Goal: Check status: Check status

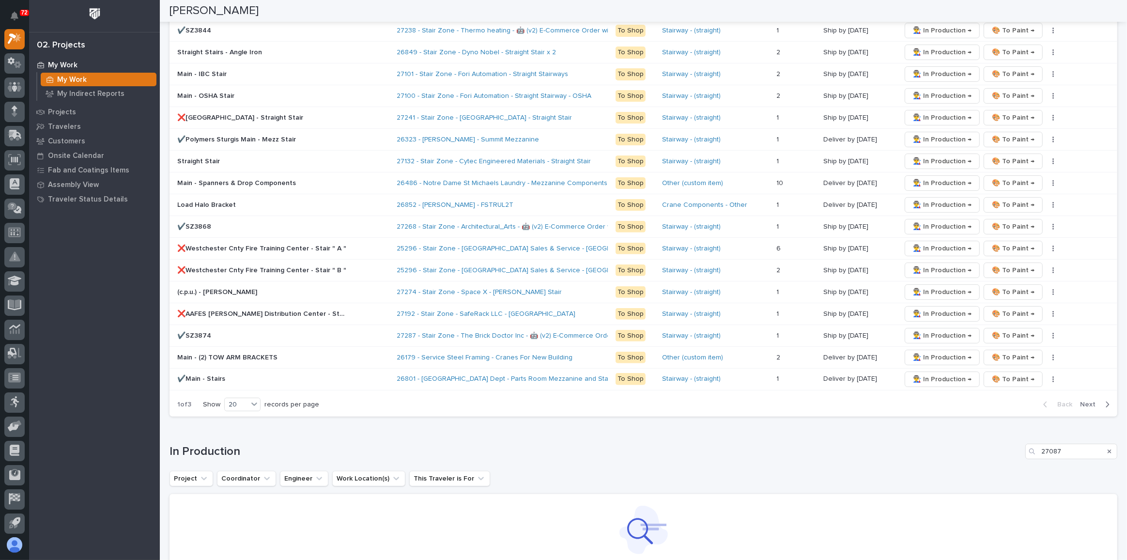
scroll to position [401, 0]
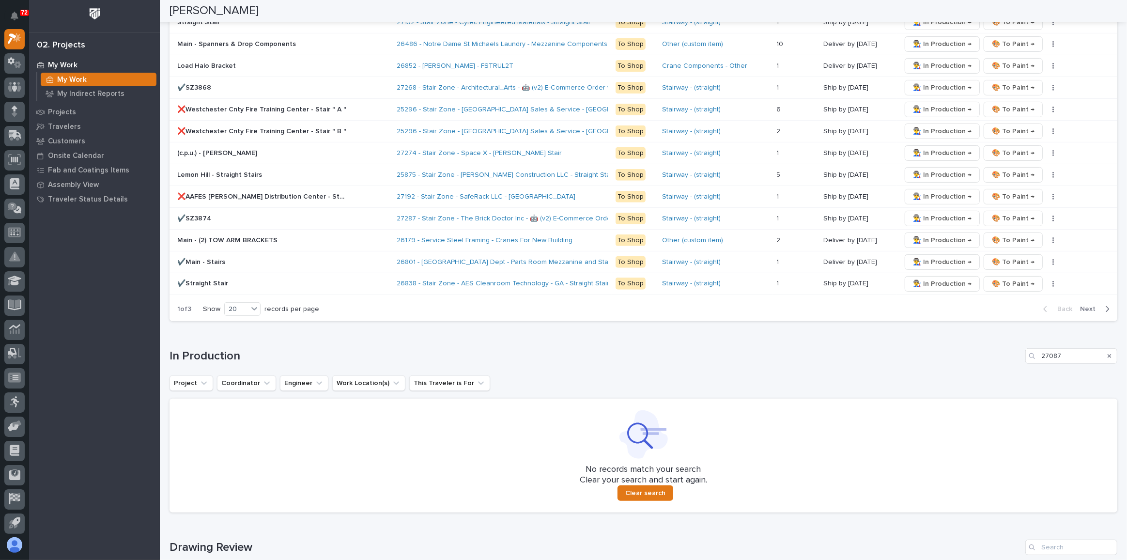
click at [1108, 353] on icon "Search" at bounding box center [1110, 356] width 4 height 6
click at [1102, 346] on input "27087" at bounding box center [1071, 353] width 92 height 15
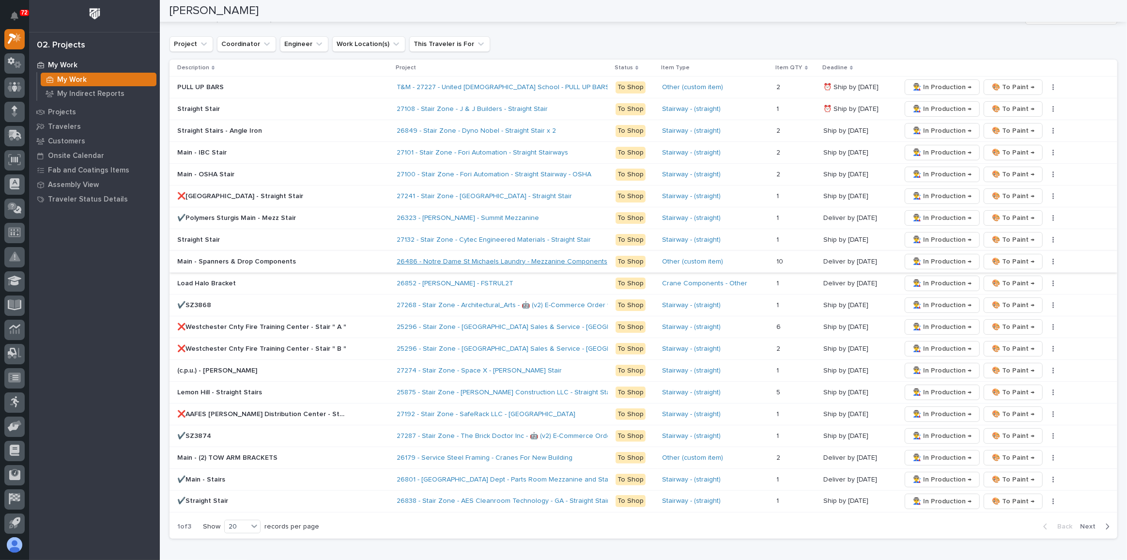
scroll to position [158, 0]
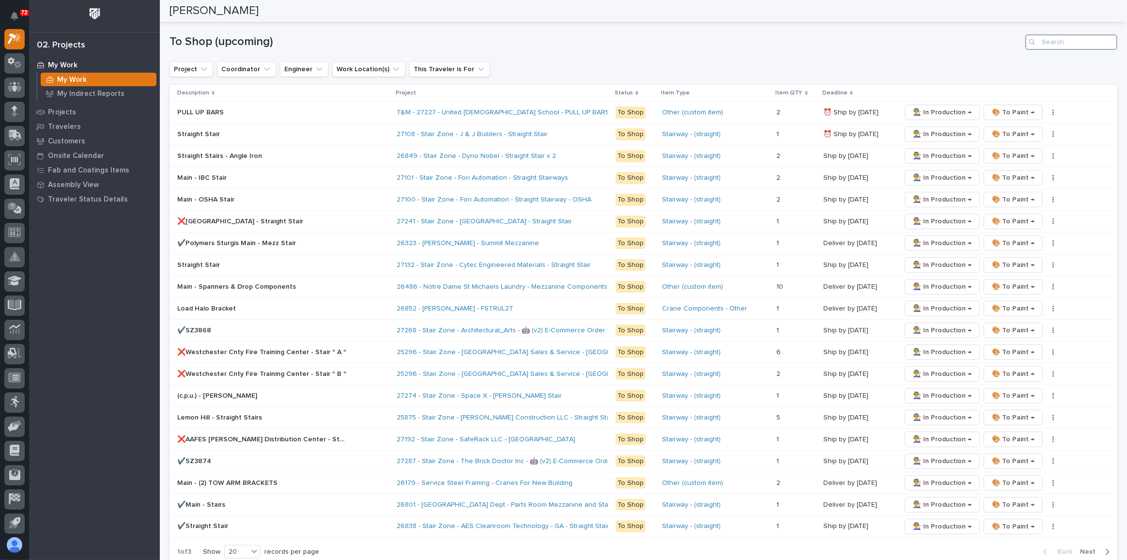
click at [1044, 40] on input "Search" at bounding box center [1071, 41] width 92 height 15
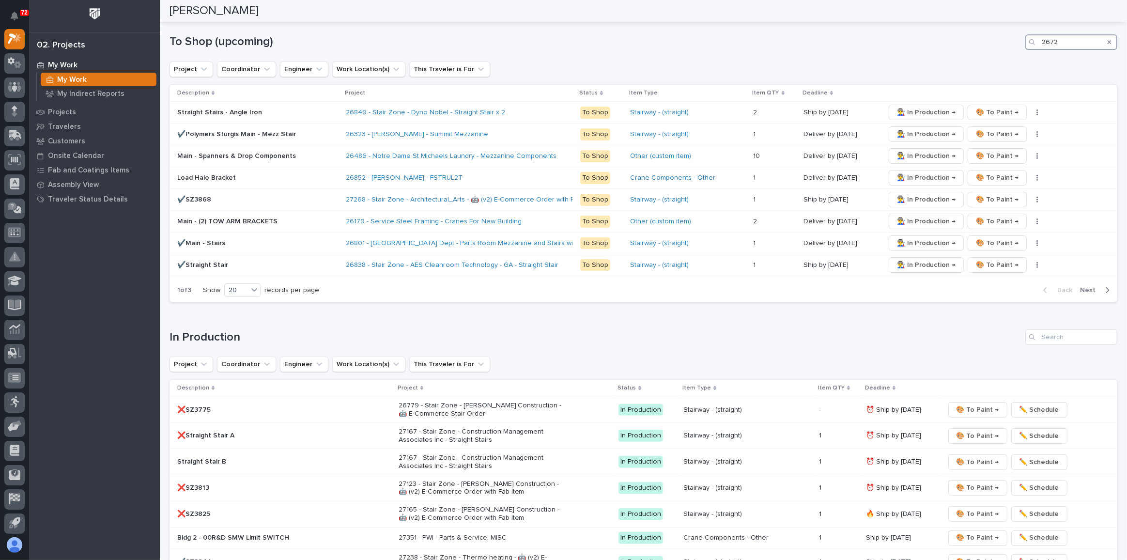
type input "26721"
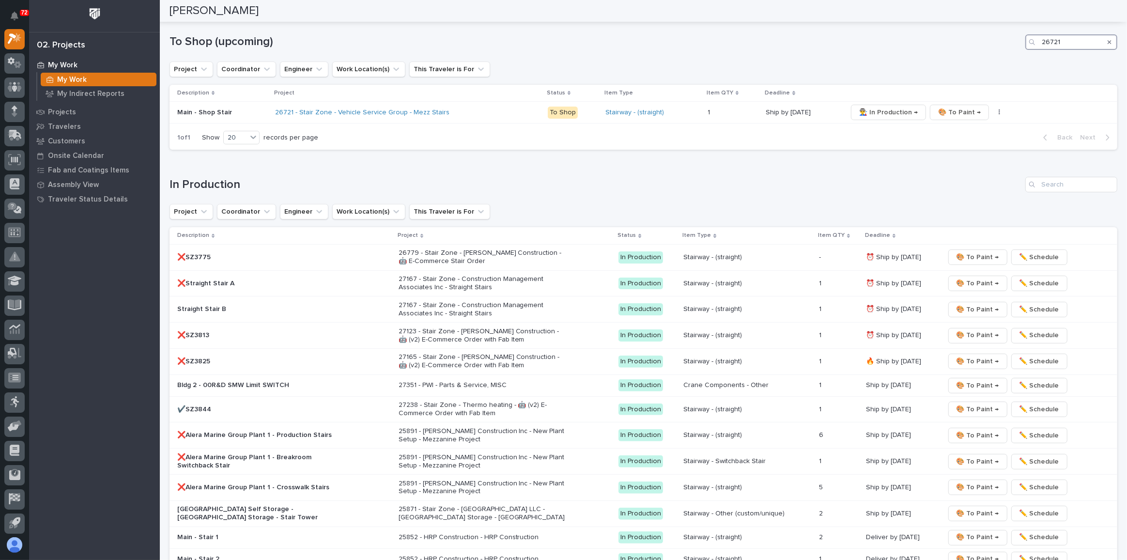
drag, startPoint x: 1062, startPoint y: 44, endPoint x: 1029, endPoint y: 39, distance: 33.7
click at [1029, 39] on div "26721" at bounding box center [1071, 41] width 92 height 15
type input "27268"
click at [431, 109] on link "27268 - Stair Zone - Architectural_Arts - 🤖 (v2) E-Commerce Order with Fab Item" at bounding box center [375, 112] width 251 height 8
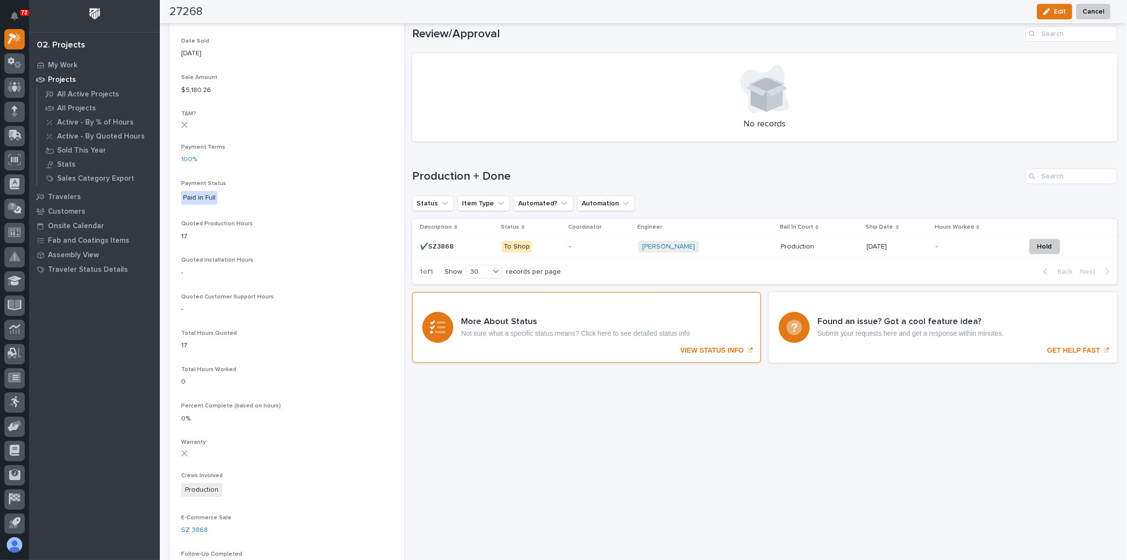
scroll to position [616, 0]
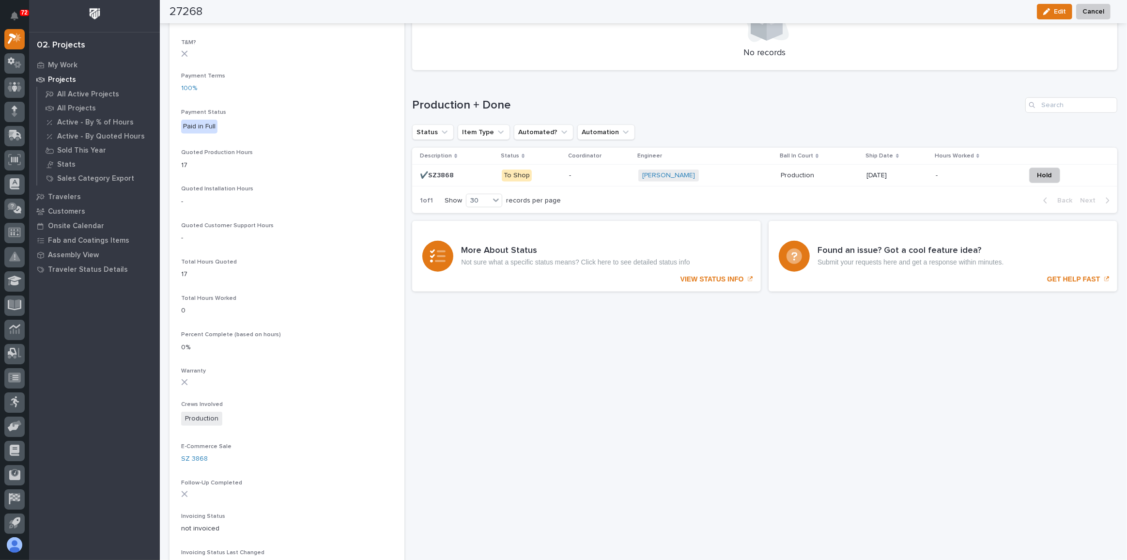
click at [478, 177] on p at bounding box center [457, 175] width 74 height 8
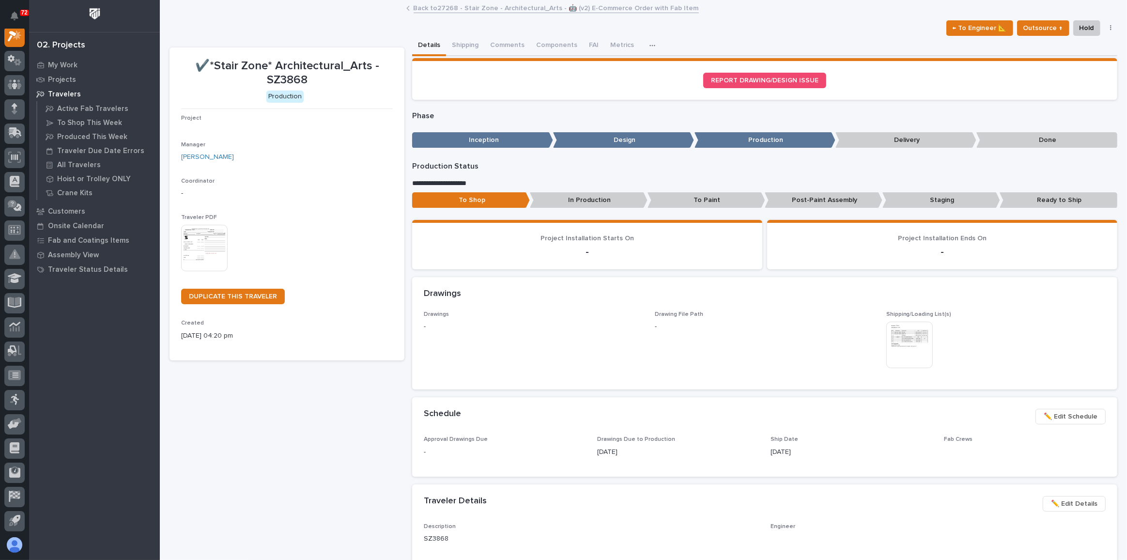
scroll to position [24, 0]
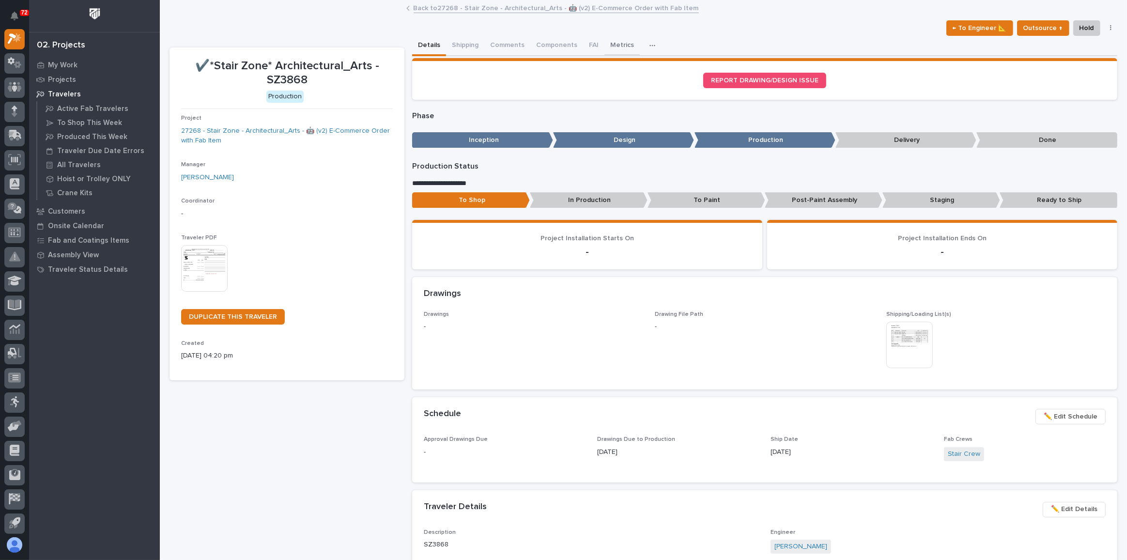
click at [618, 44] on button "Metrics" at bounding box center [621, 46] width 35 height 20
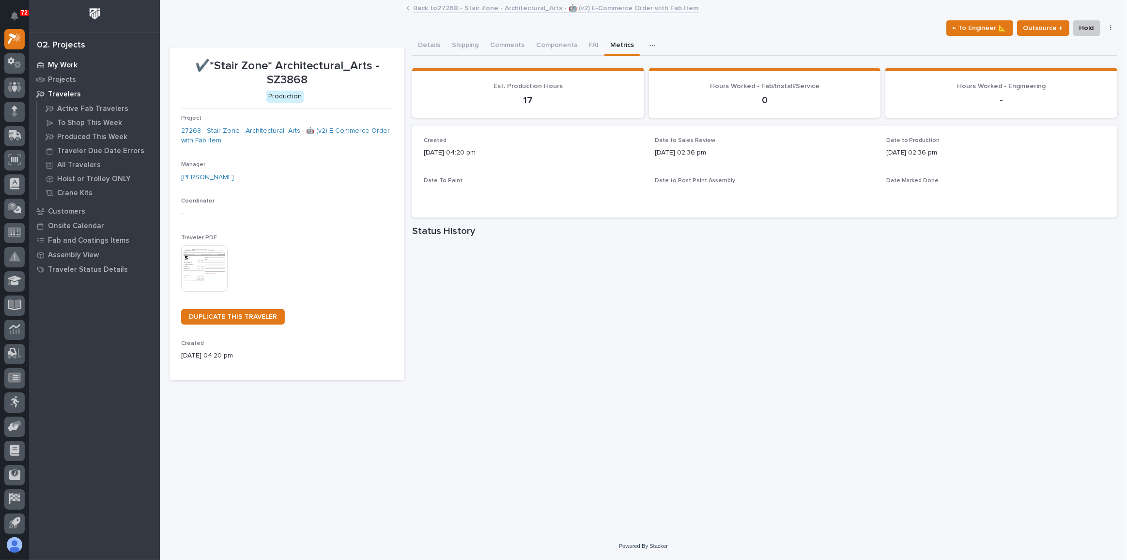
click at [69, 64] on p "My Work" at bounding box center [63, 65] width 30 height 9
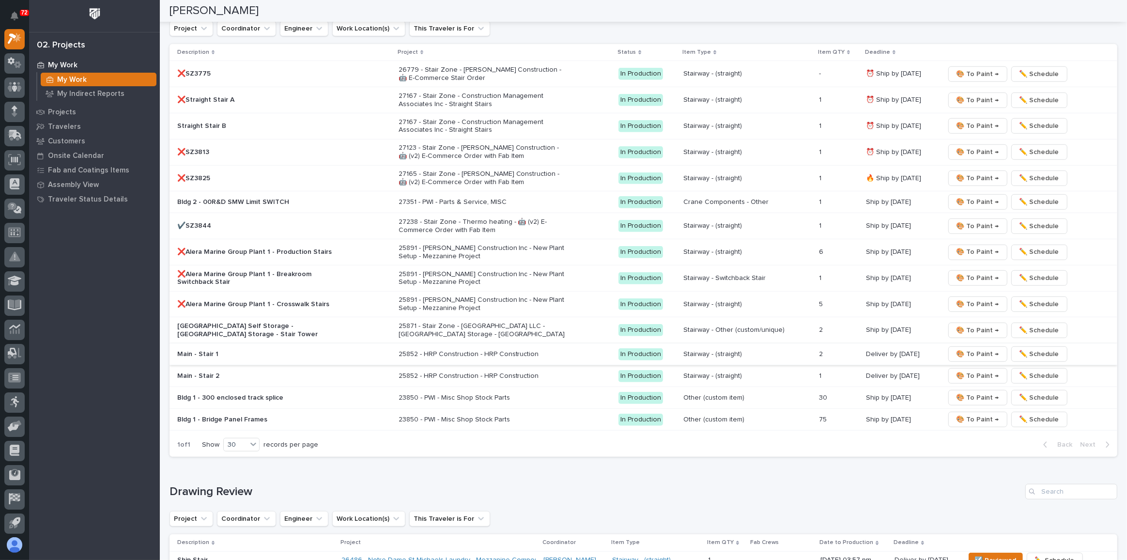
scroll to position [750, 0]
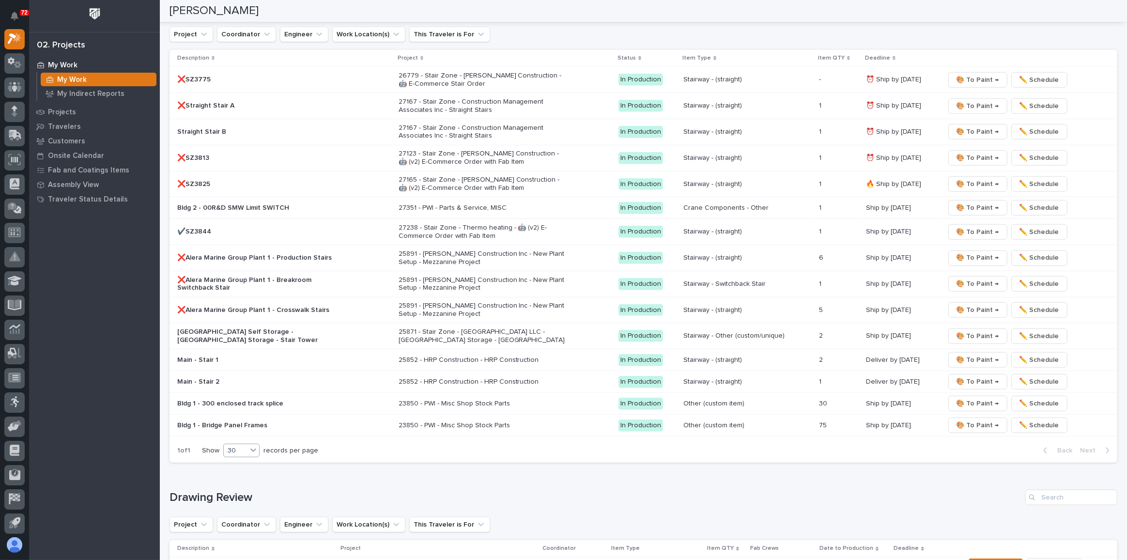
click at [257, 445] on icon at bounding box center [253, 450] width 10 height 10
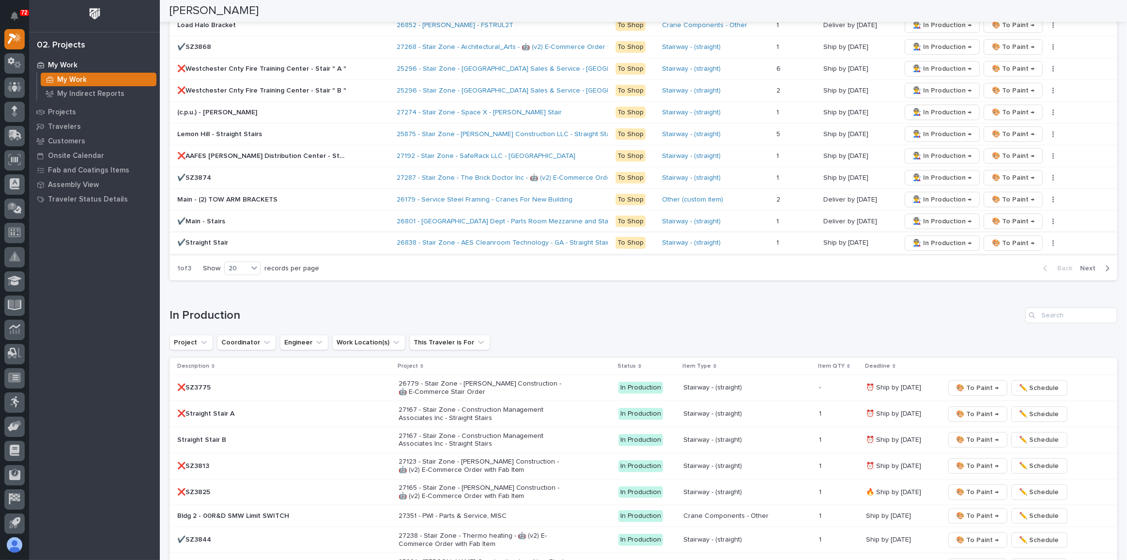
scroll to position [398, 0]
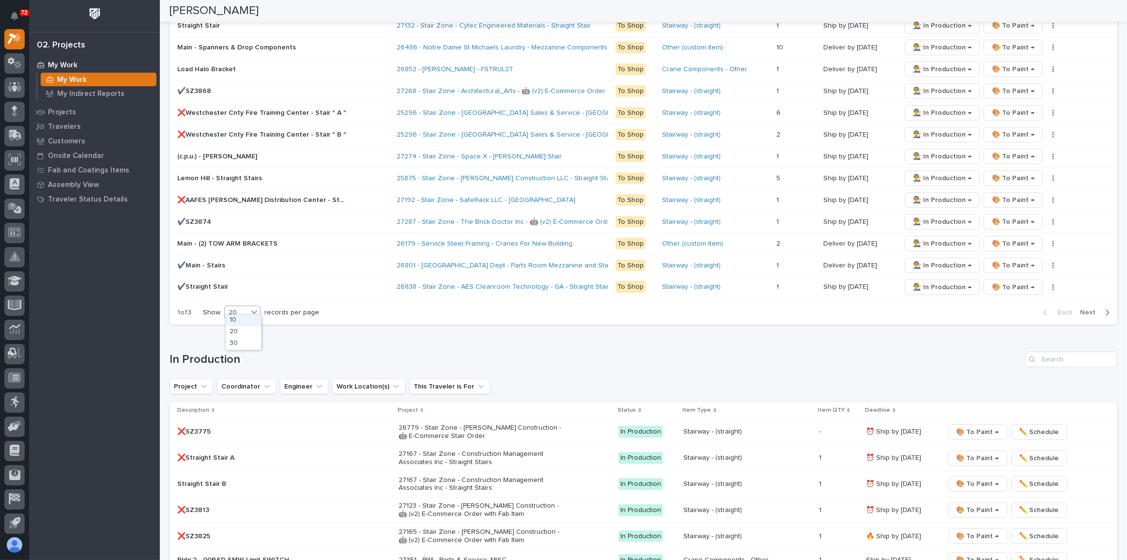
click at [256, 309] on icon at bounding box center [254, 312] width 10 height 10
click at [243, 344] on div "30" at bounding box center [243, 344] width 35 height 12
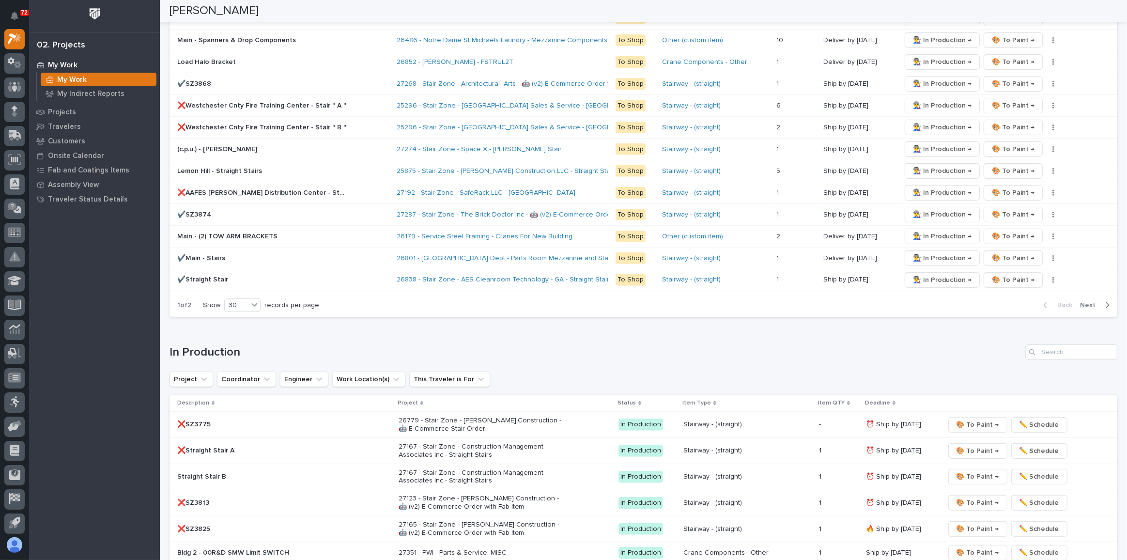
scroll to position [354, 0]
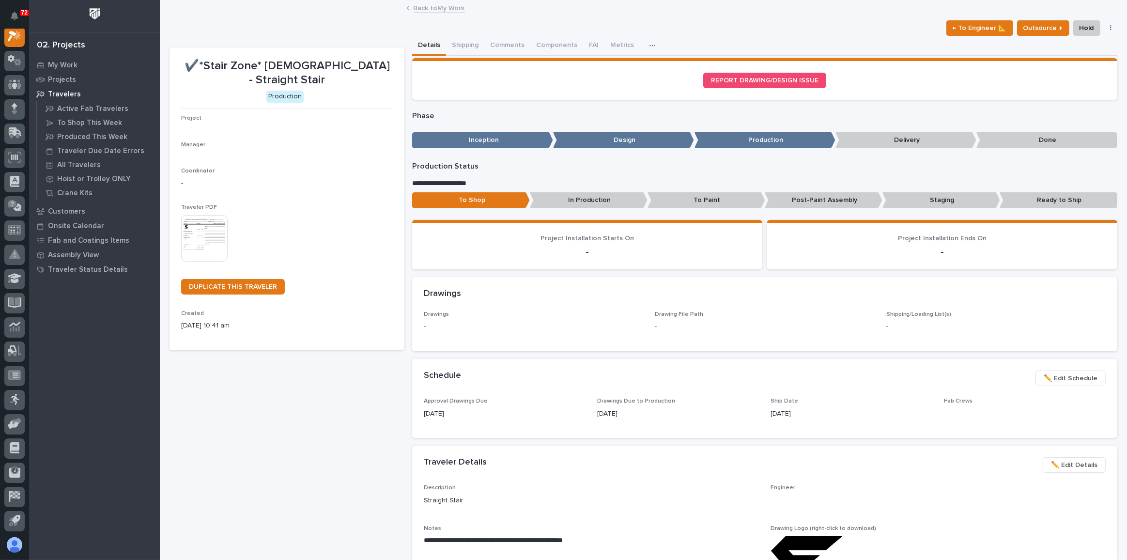
scroll to position [24, 0]
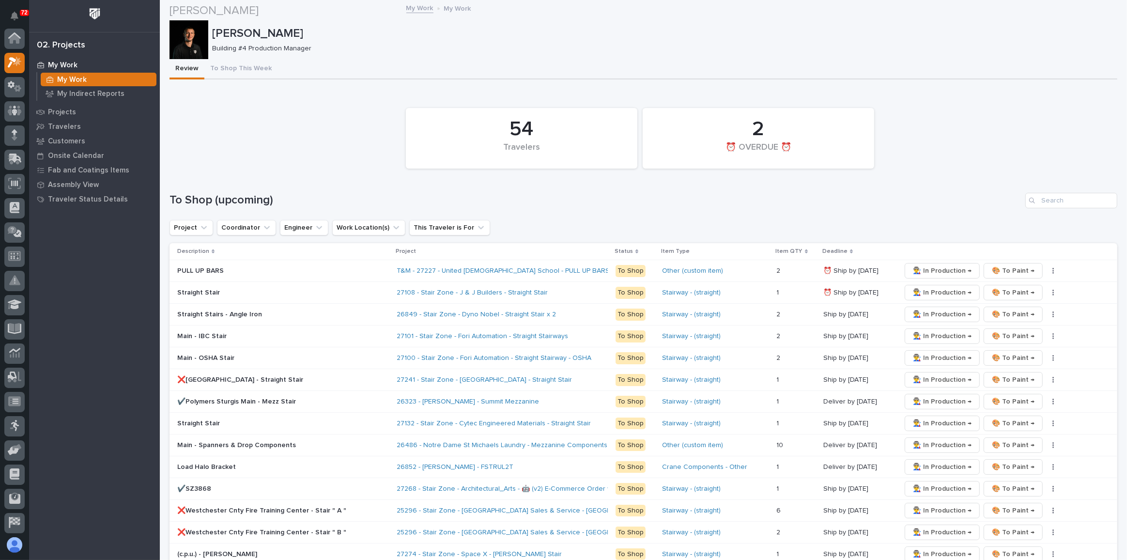
scroll to position [308, 0]
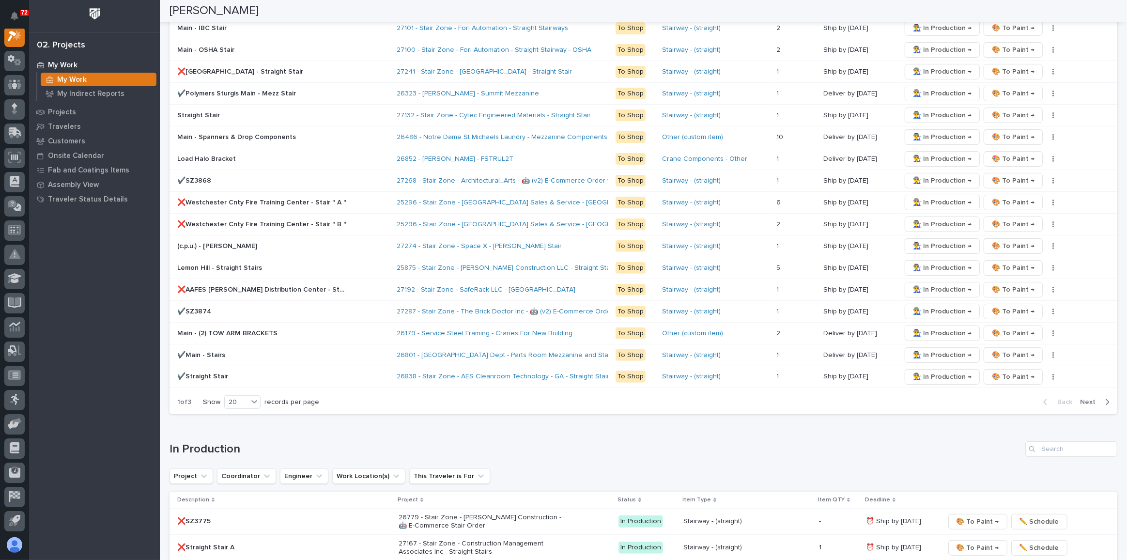
click at [1084, 398] on span "Next" at bounding box center [1090, 402] width 21 height 9
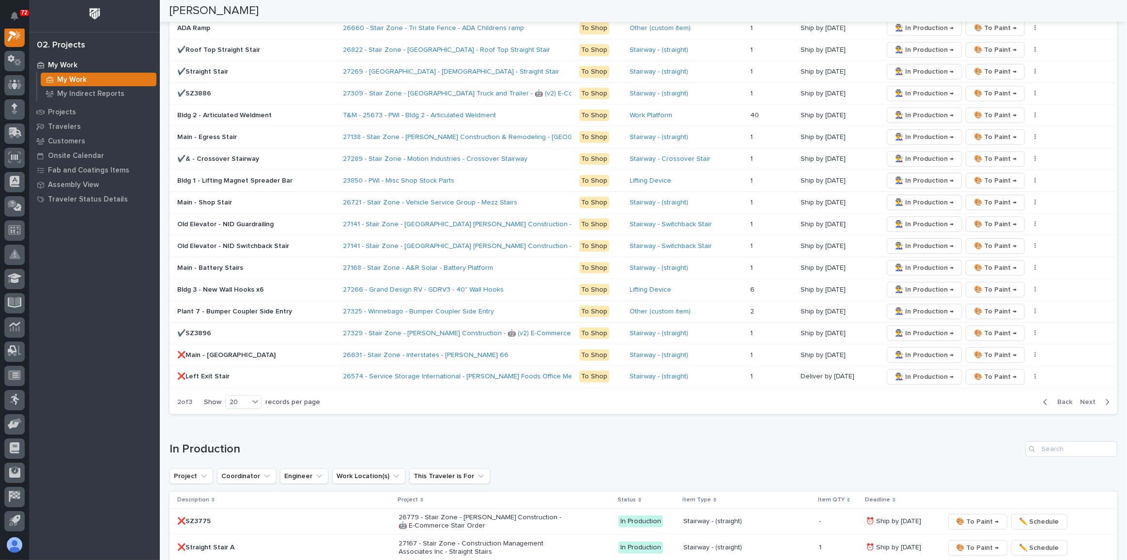
click at [1082, 398] on span "Next" at bounding box center [1090, 402] width 21 height 9
